Goal: Task Accomplishment & Management: Manage account settings

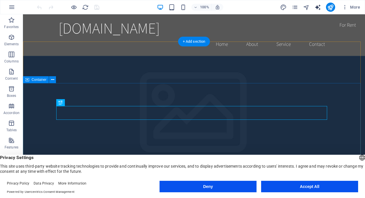
click at [319, 8] on icon "text_generator" at bounding box center [317, 7] width 7 height 7
select select "English"
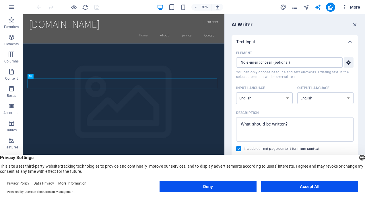
click at [345, 7] on icon "button" at bounding box center [345, 7] width 6 height 6
click at [355, 24] on li "SEO Settings" at bounding box center [338, 27] width 38 height 8
click at [344, 5] on div "Website Settings SEO Settings SEO Analysis Languages Collections Manager Files …" at bounding box center [182, 100] width 365 height 195
click at [355, 7] on div "Website Settings SEO Settings SEO Analysis Languages Collections Manager Files …" at bounding box center [182, 100] width 365 height 195
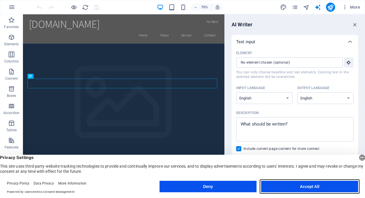
click at [279, 187] on button "Accept All" at bounding box center [309, 186] width 97 height 11
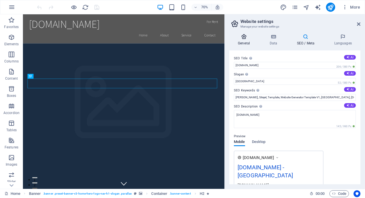
click at [246, 41] on h4 "General" at bounding box center [245, 40] width 32 height 12
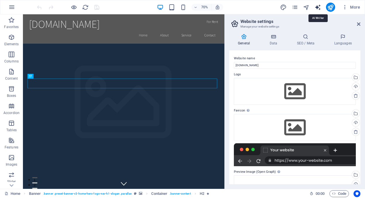
click at [319, 6] on icon "text_generator" at bounding box center [317, 7] width 7 height 7
select select "English"
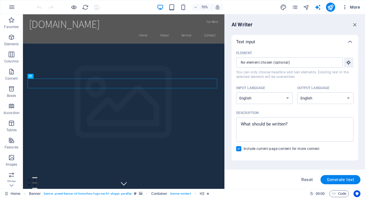
click at [355, 7] on span "More" at bounding box center [351, 7] width 18 height 6
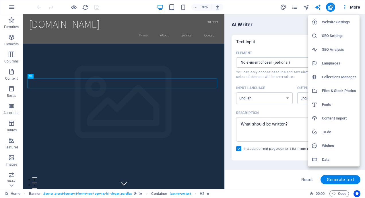
click at [354, 5] on div at bounding box center [182, 99] width 365 height 198
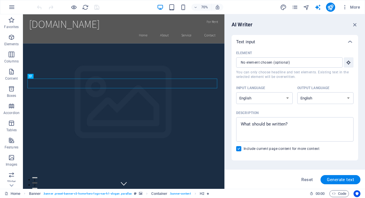
click at [354, 5] on span "More" at bounding box center [351, 7] width 18 height 6
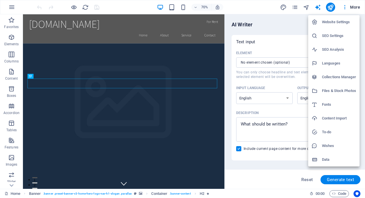
click at [317, 8] on div at bounding box center [182, 99] width 365 height 198
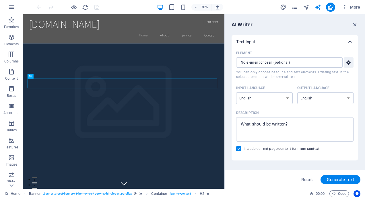
click at [349, 40] on icon at bounding box center [349, 41] width 7 height 7
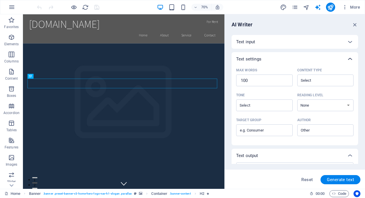
click at [350, 58] on icon at bounding box center [349, 59] width 7 height 7
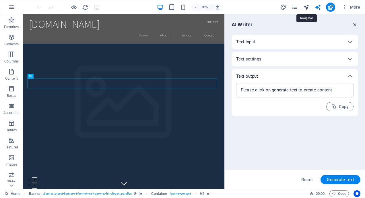
click at [308, 7] on icon "navigator" at bounding box center [306, 7] width 7 height 7
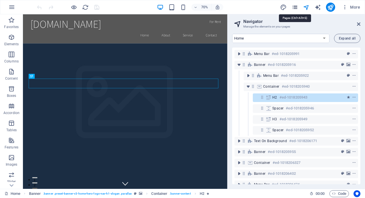
click at [295, 7] on icon "pages" at bounding box center [294, 7] width 7 height 7
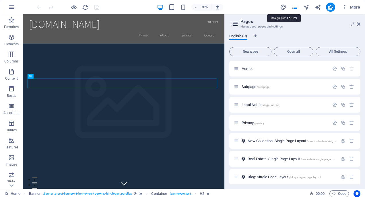
click at [281, 5] on icon "design" at bounding box center [283, 7] width 7 height 7
select select "rem"
select select "200"
select select "px"
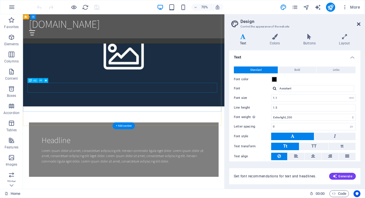
click at [359, 24] on icon at bounding box center [358, 24] width 3 height 5
